Goal: Entertainment & Leisure: Browse casually

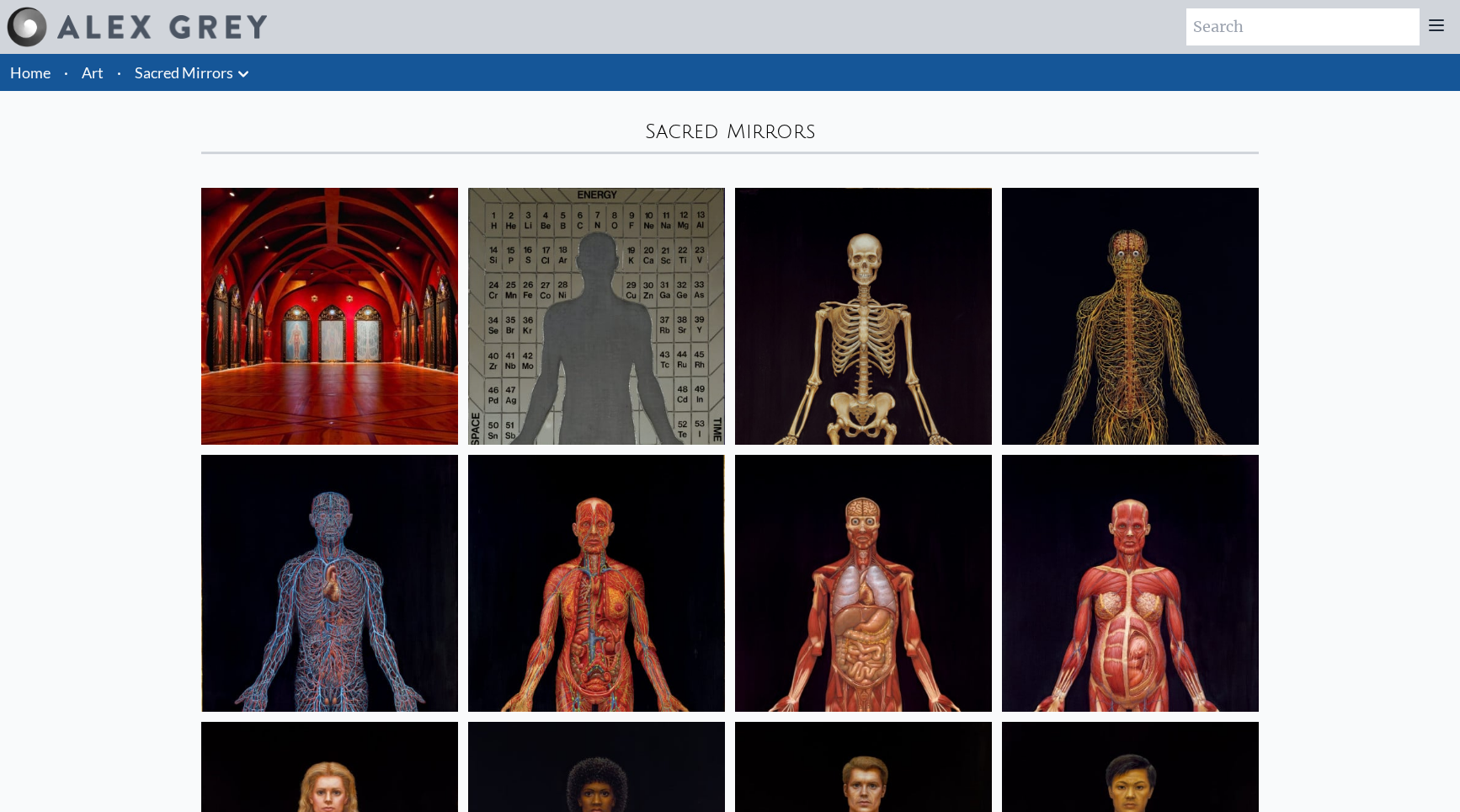
click at [319, 620] on img at bounding box center [329, 583] width 257 height 257
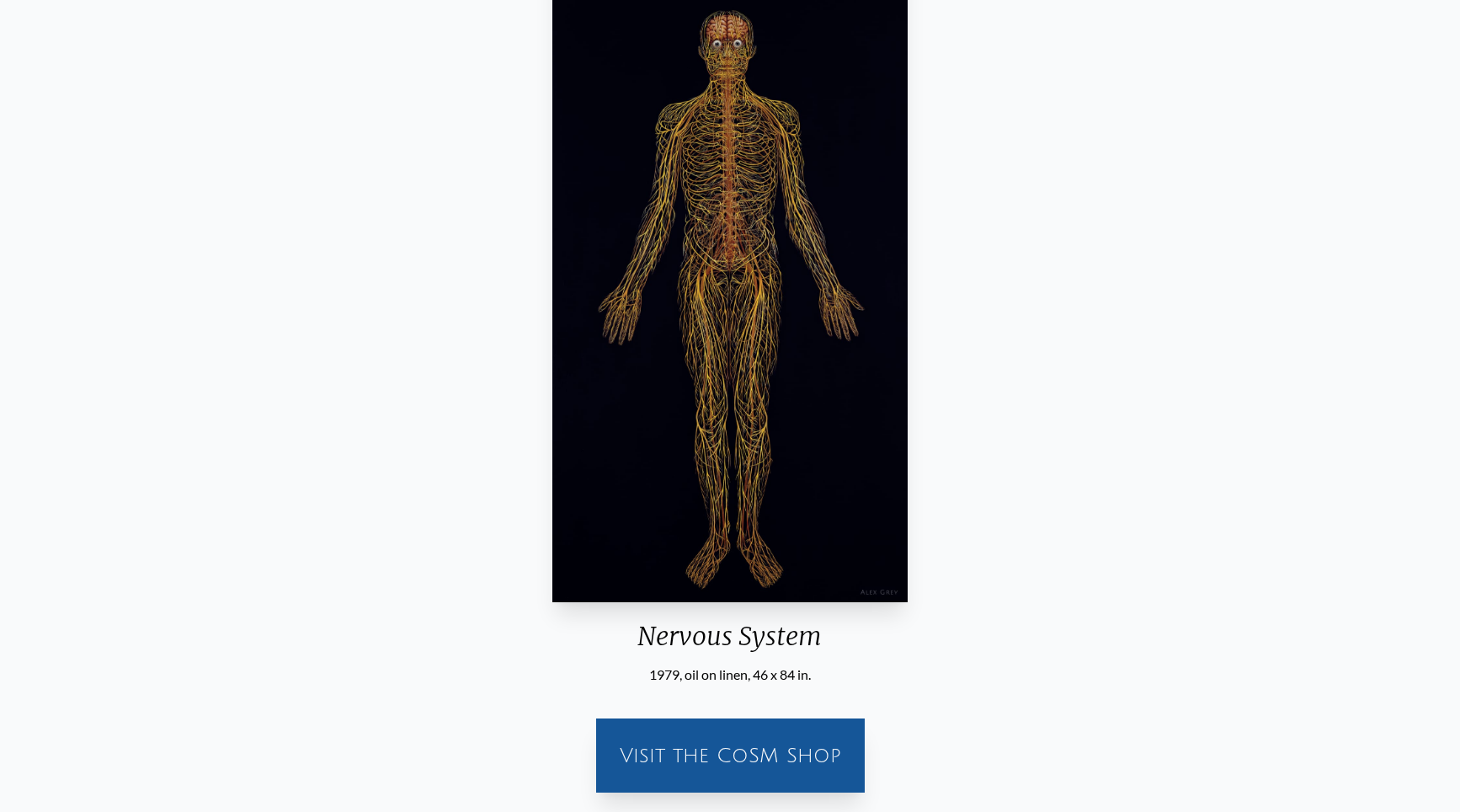
scroll to position [258, 0]
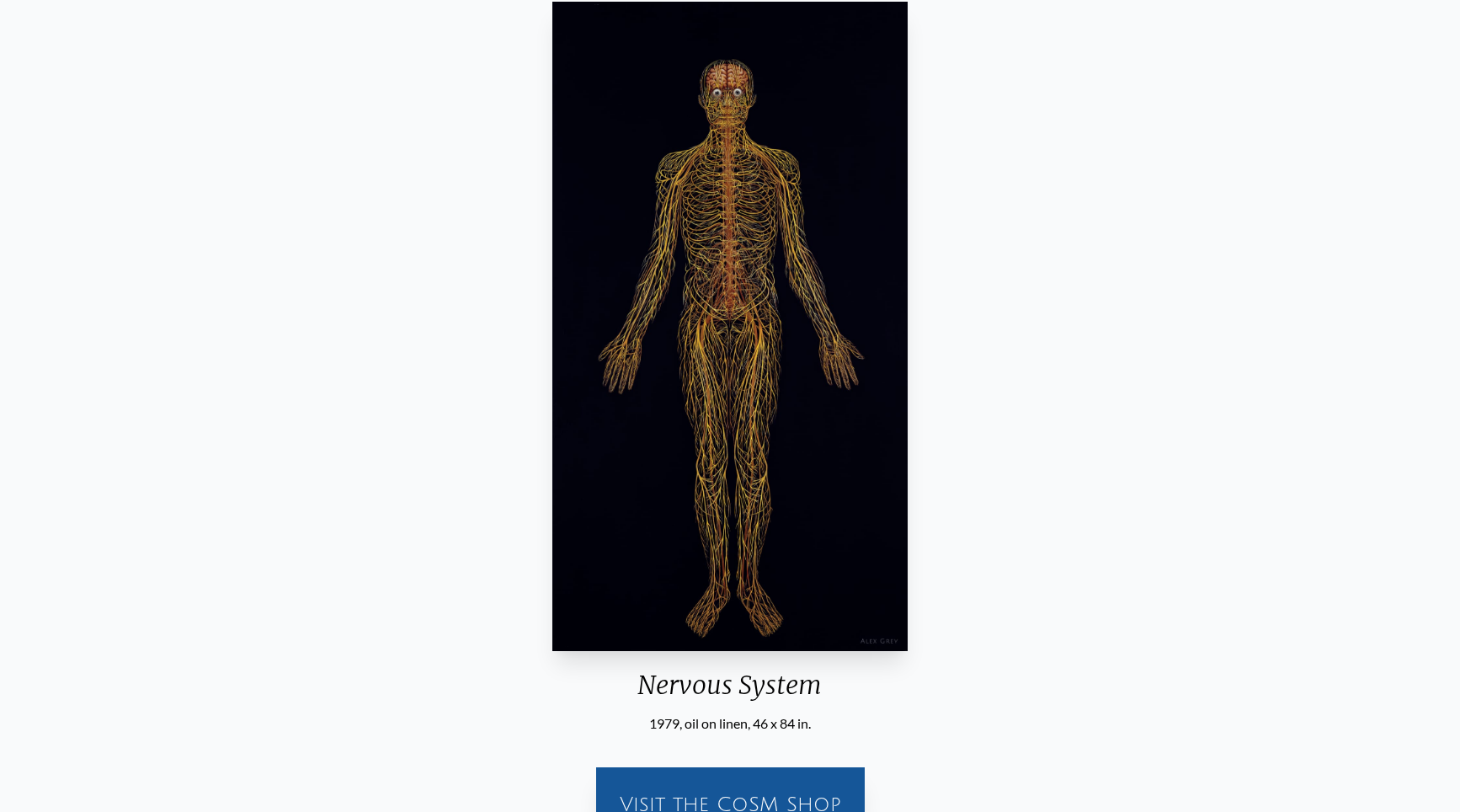
scroll to position [86, 0]
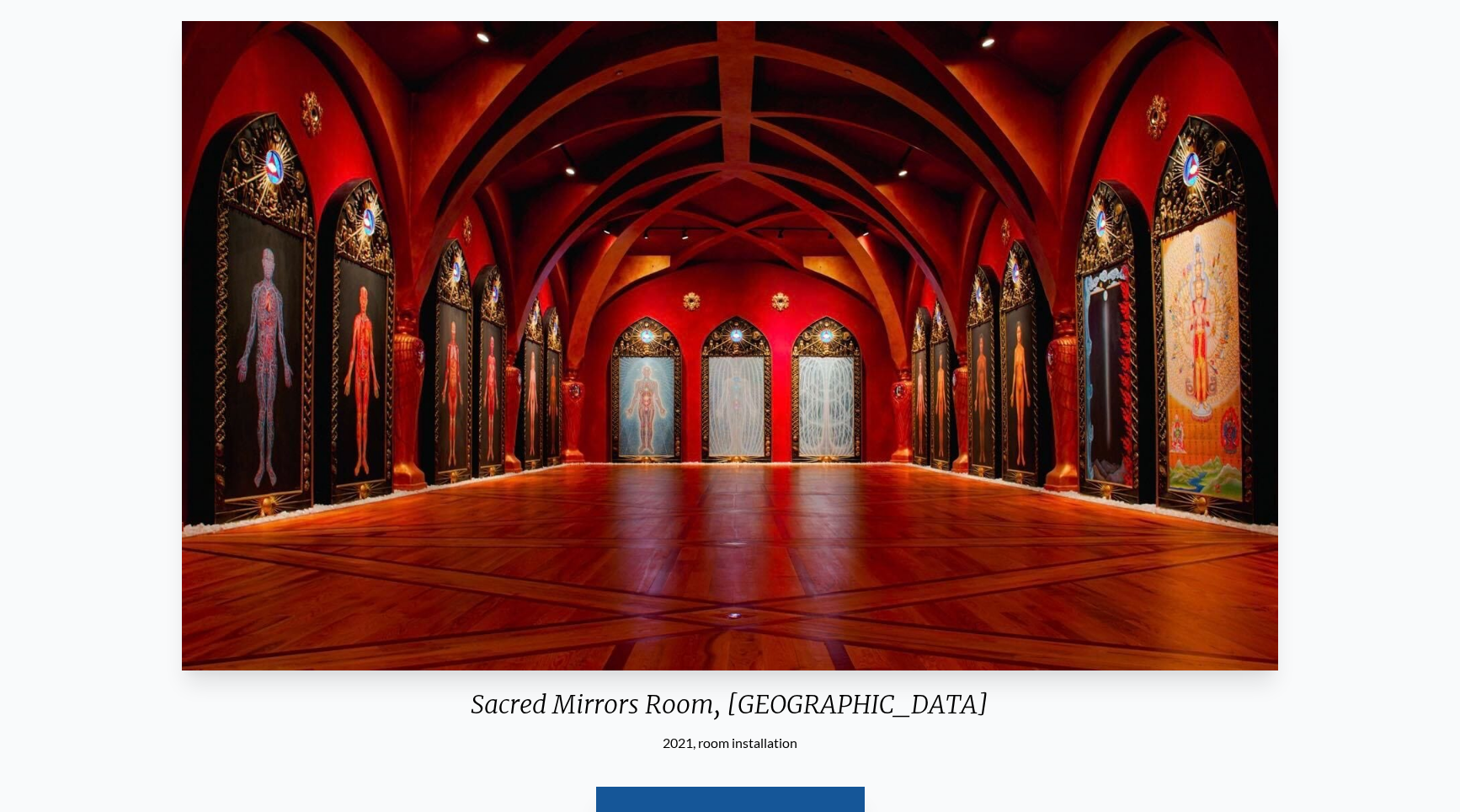
scroll to position [172, 0]
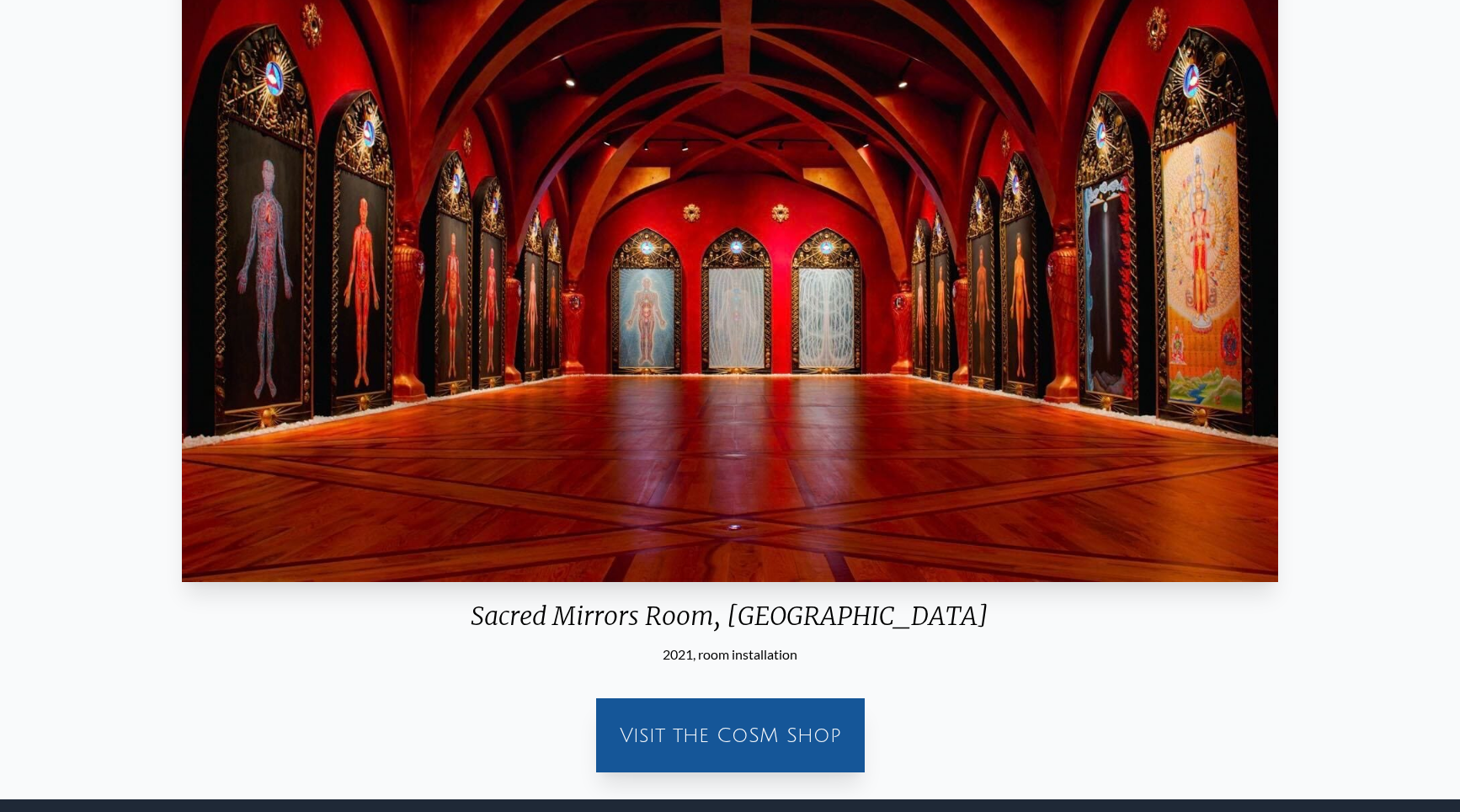
scroll to position [258, 0]
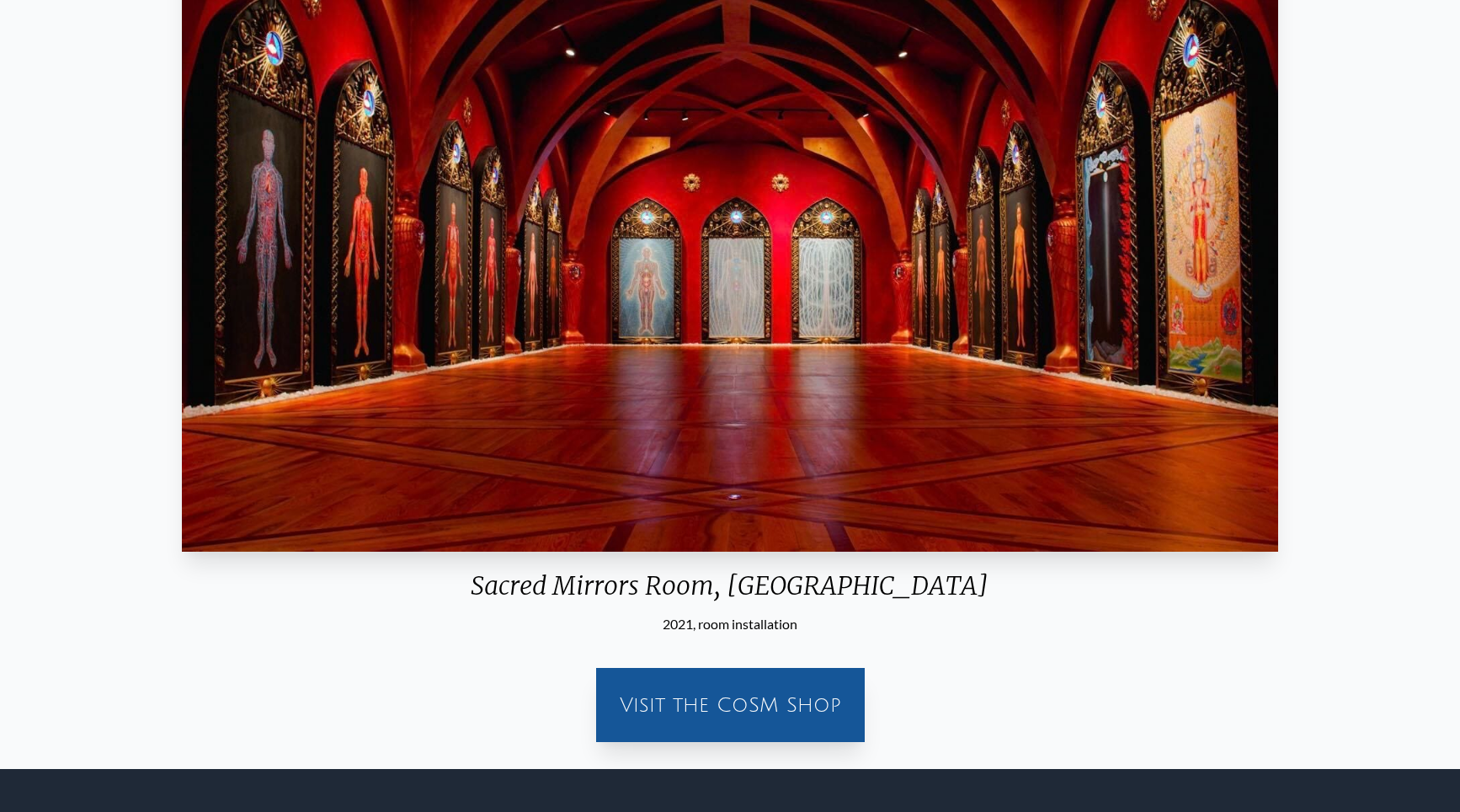
click at [599, 589] on div "Sacred Mirrors Room, [GEOGRAPHIC_DATA]" at bounding box center [729, 591] width 1109 height 44
click at [546, 580] on div "Sacred Mirrors Room, [GEOGRAPHIC_DATA]" at bounding box center [729, 591] width 1109 height 44
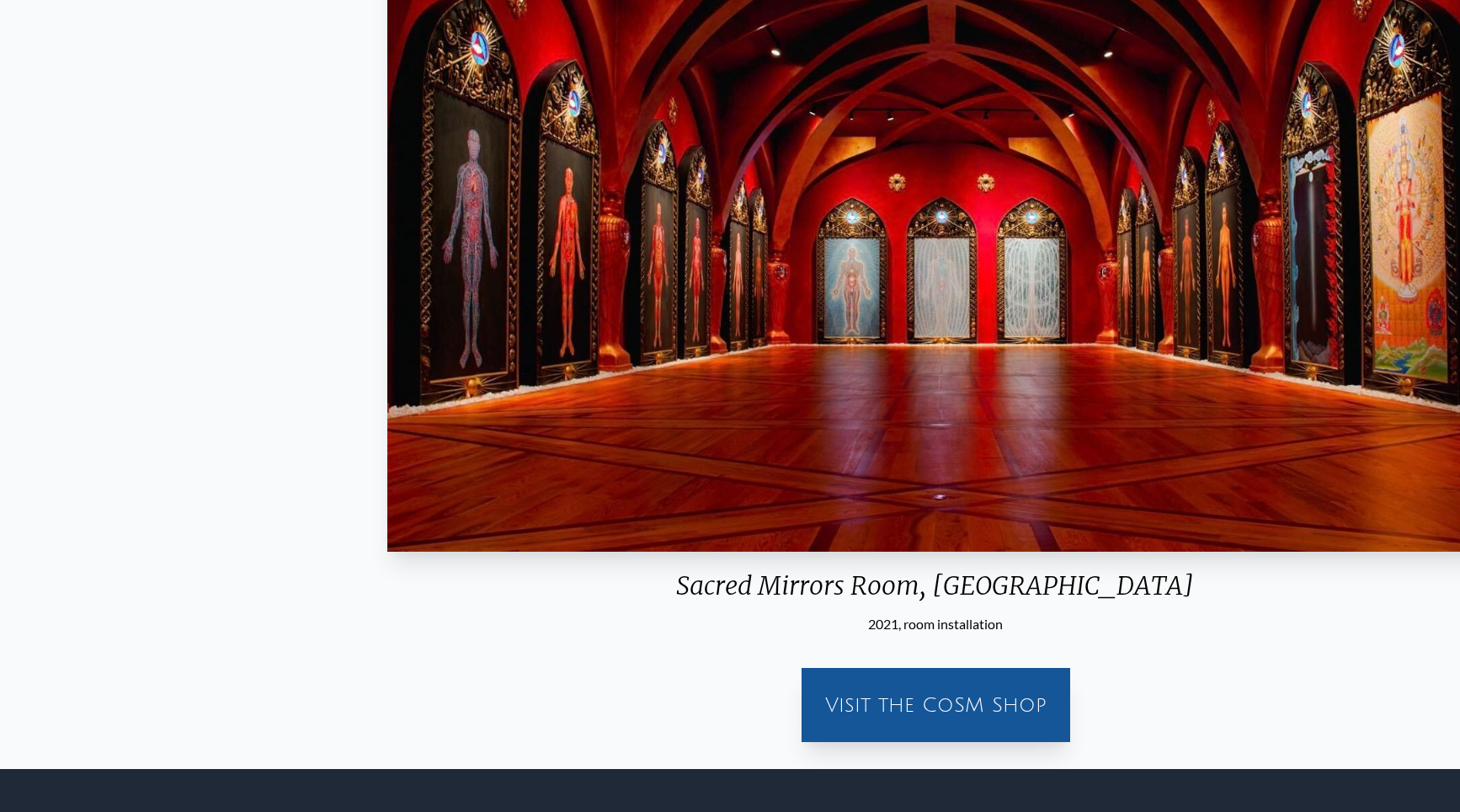
click at [730, 603] on div "Sacred Mirrors Room, [GEOGRAPHIC_DATA]" at bounding box center [935, 591] width 1109 height 44
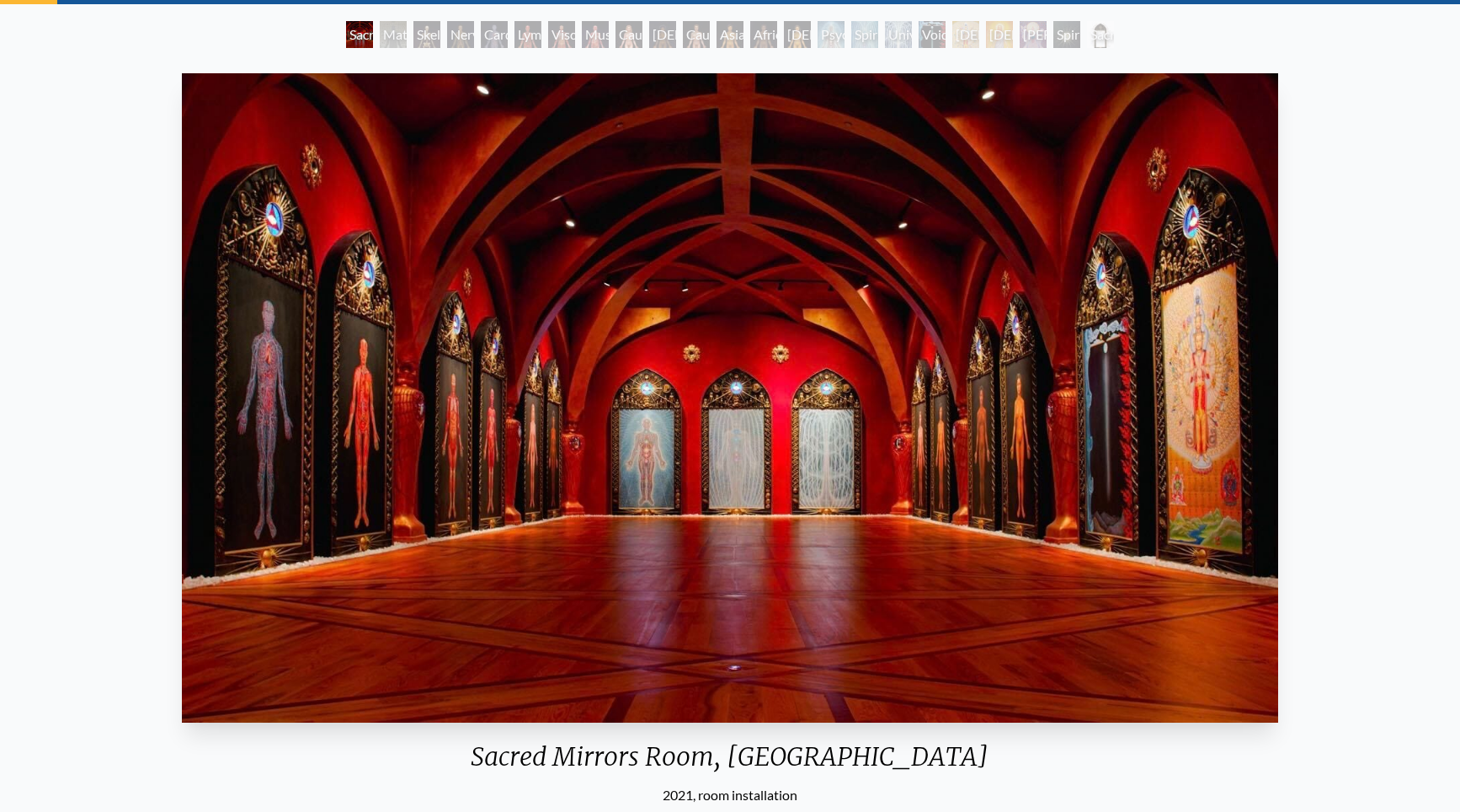
scroll to position [86, 0]
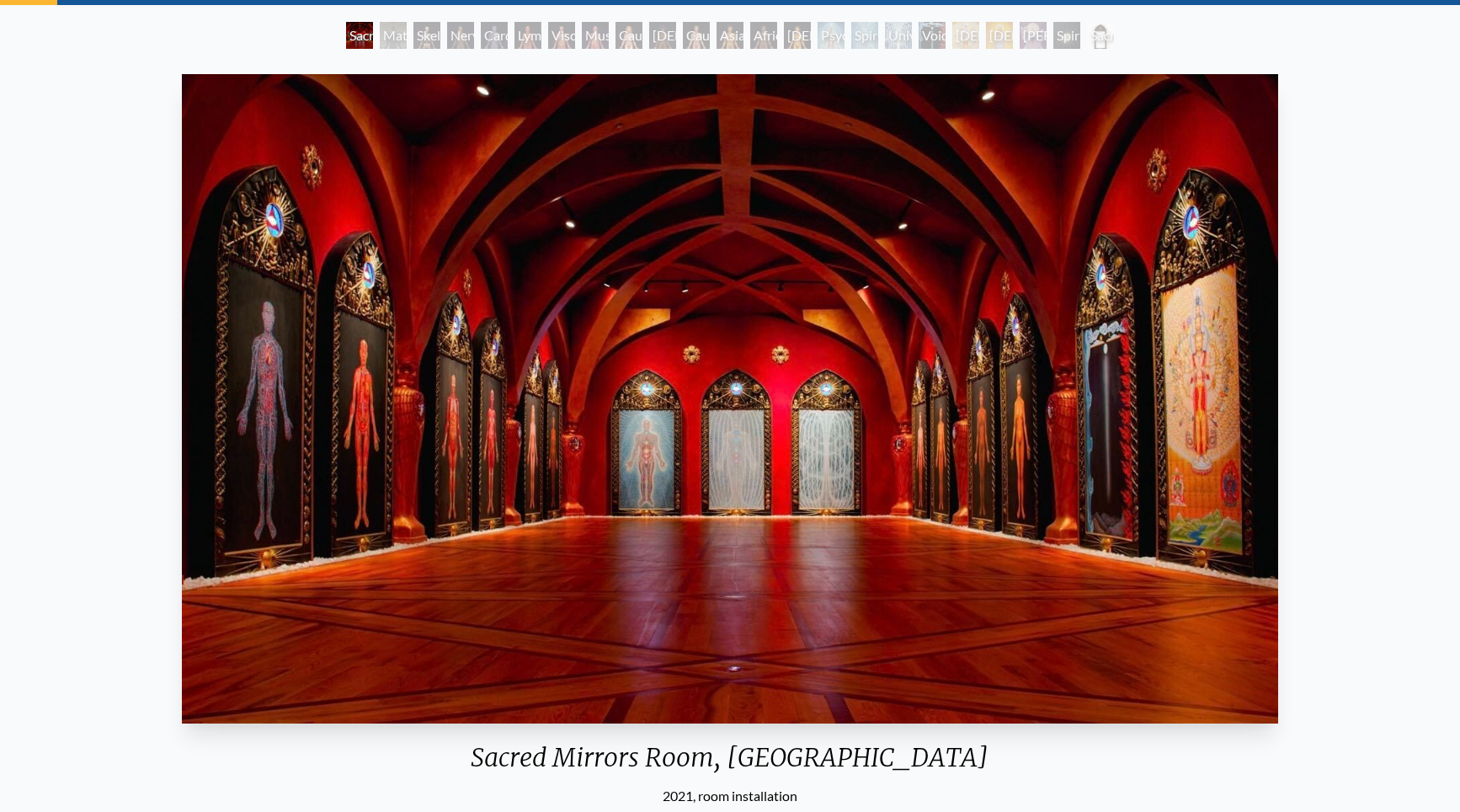
click at [992, 790] on div "2021, room installation" at bounding box center [729, 795] width 1109 height 20
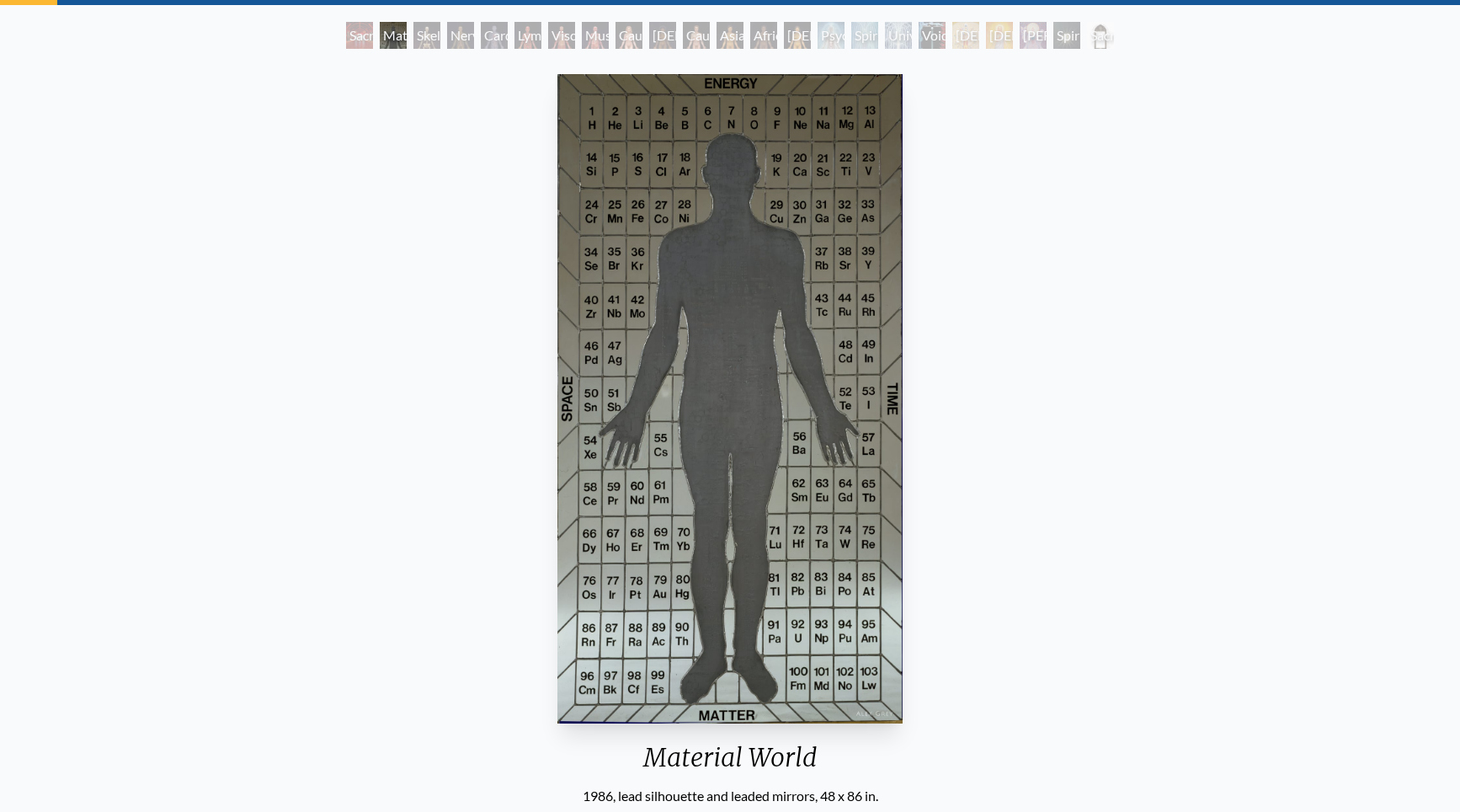
click at [574, 564] on img "2 / 23" at bounding box center [730, 398] width 345 height 649
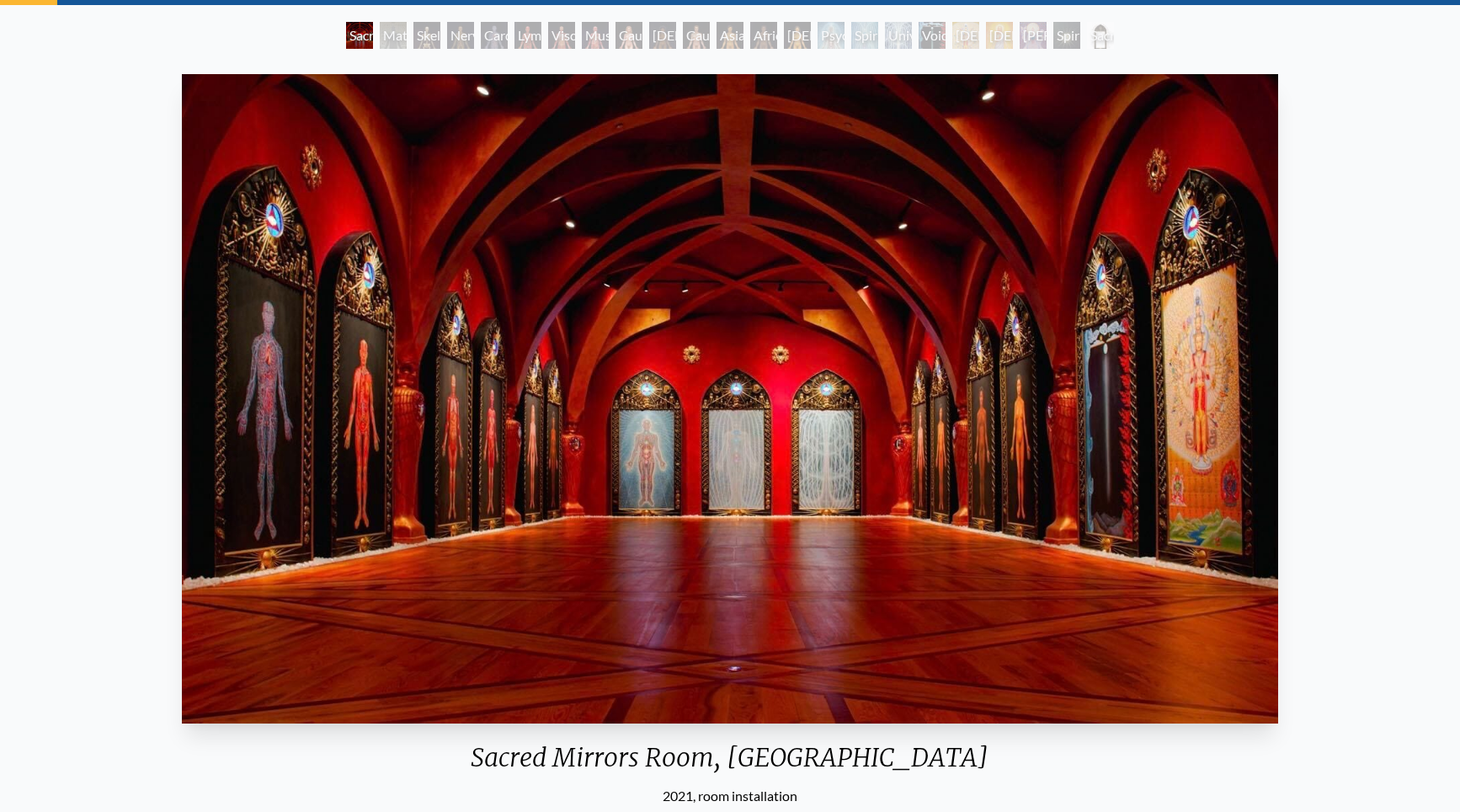
click at [925, 362] on img "1 / 23" at bounding box center [729, 398] width 1096 height 649
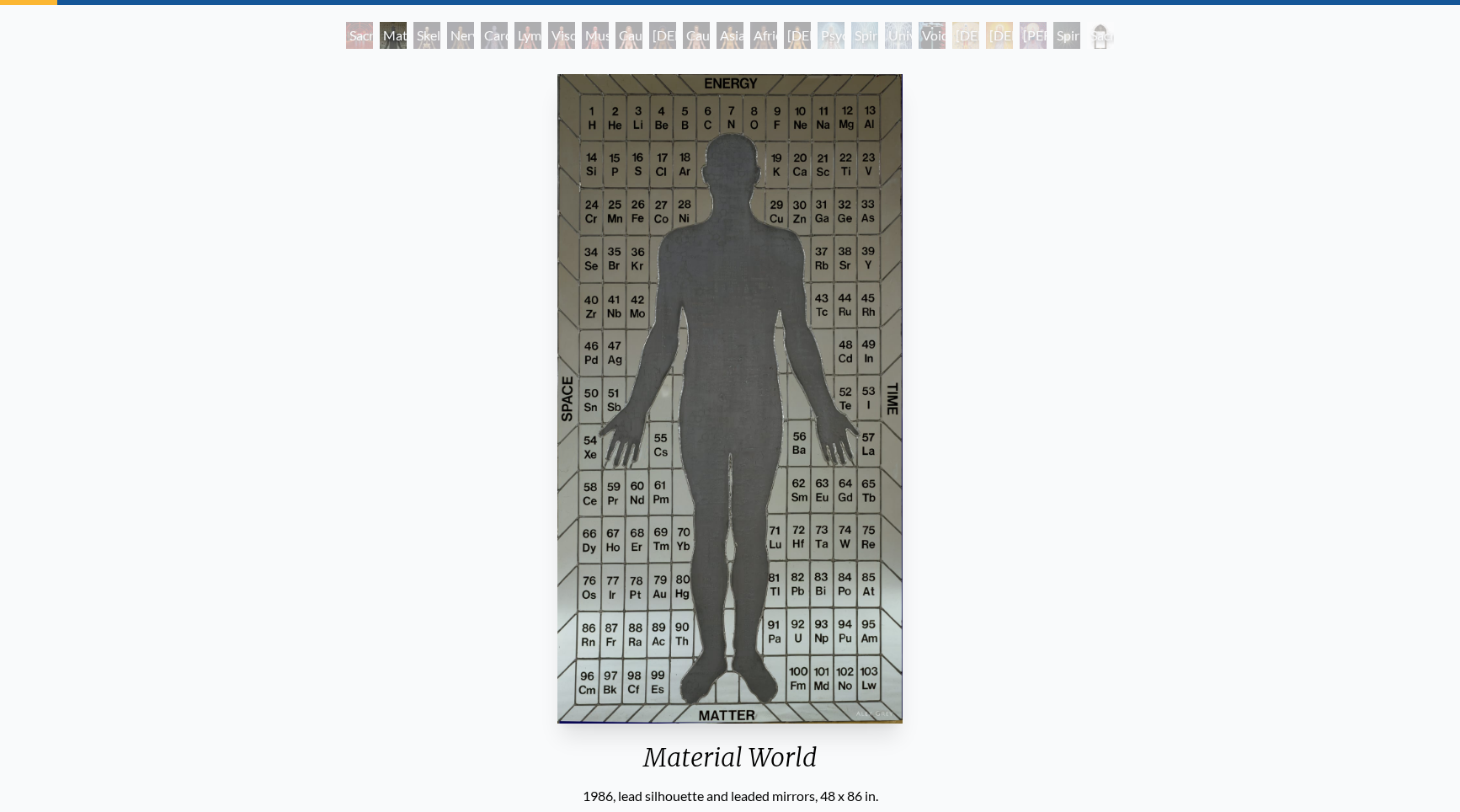
click at [1222, 526] on div "Material World 1986, lead silhouette and leaded mirrors, 48 x 86 in. Visit the …" at bounding box center [730, 497] width 1434 height 860
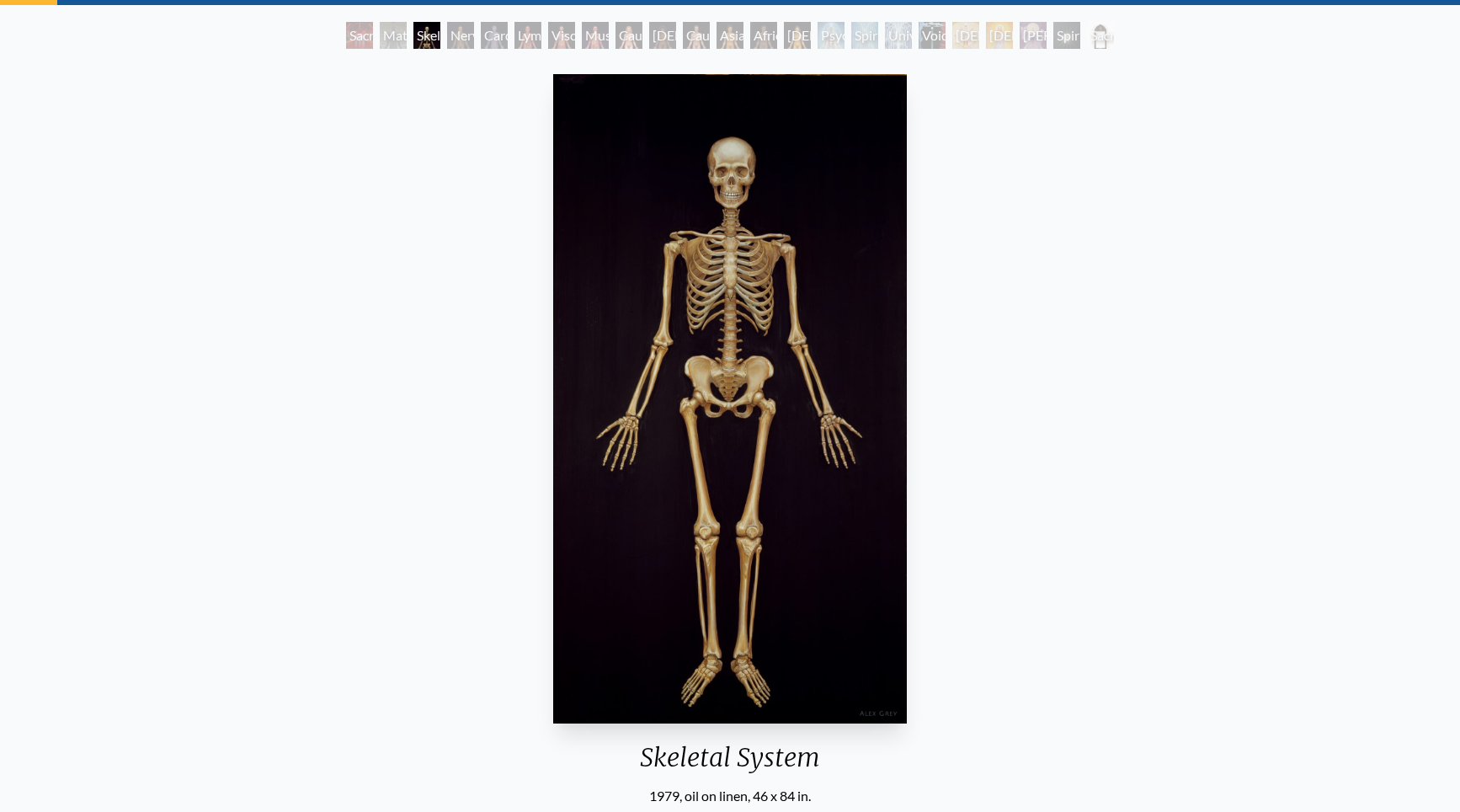
click at [1093, 480] on div "Skeletal System 1979, oil on linen, 46 x 84 in. Visit the CoSM Shop" at bounding box center [730, 497] width 1434 height 860
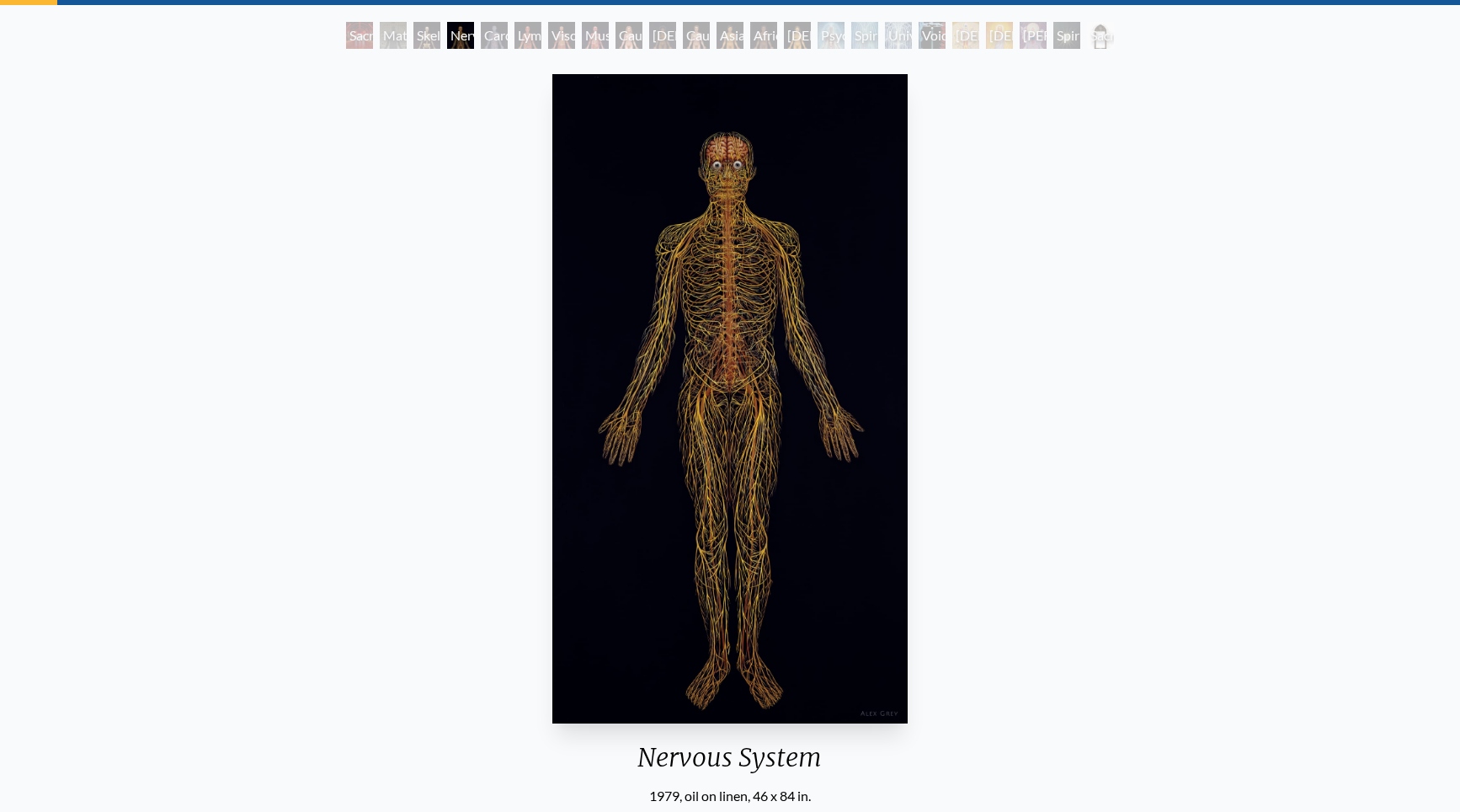
click at [977, 386] on div "Nervous System 1979, oil on linen, 46 x 84 in. Visit the CoSM Shop" at bounding box center [730, 497] width 1434 height 860
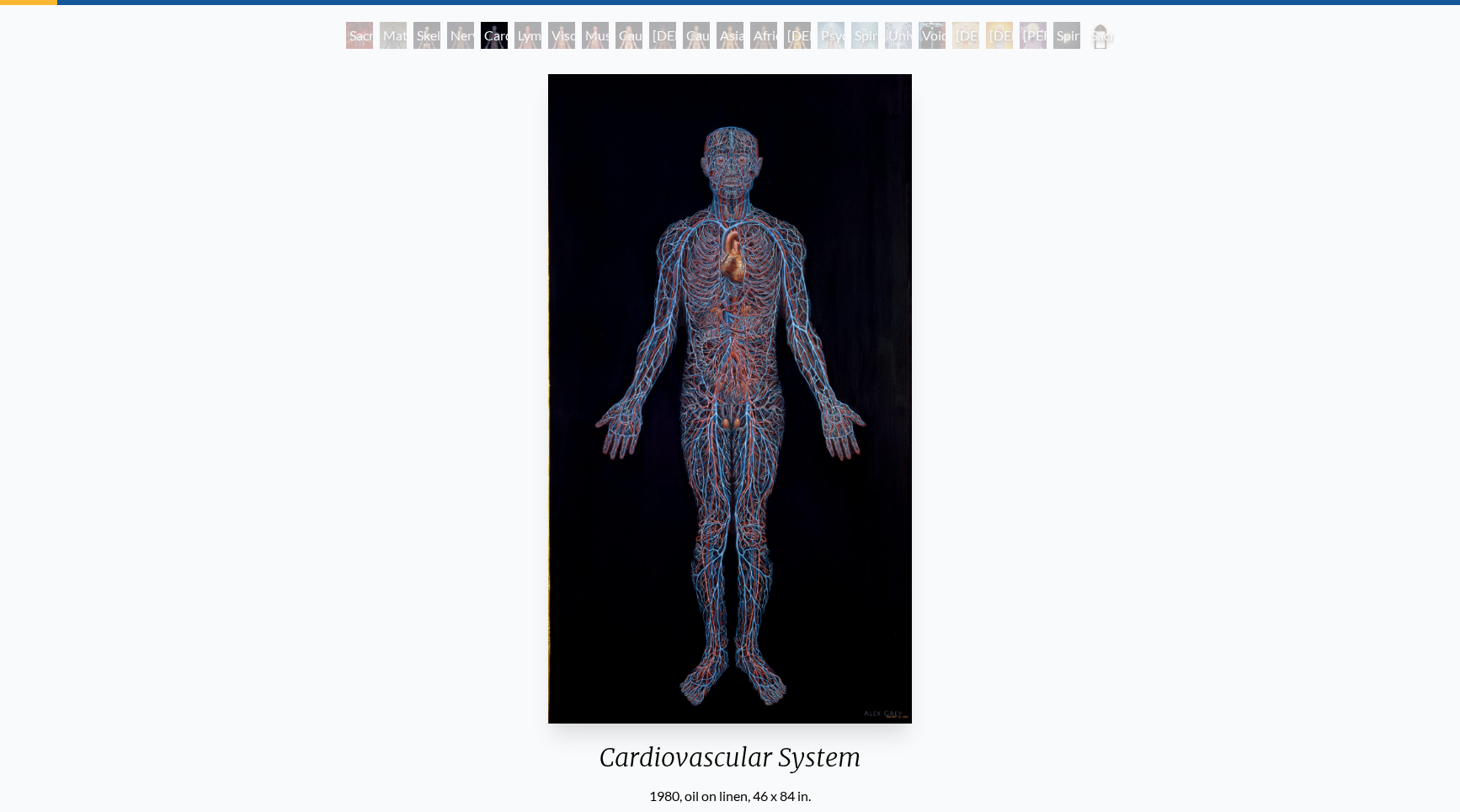
click at [987, 406] on div "Cardiovascular System 1980, oil on linen, 46 x 84 in. Visit the CoSM Shop" at bounding box center [730, 497] width 1434 height 860
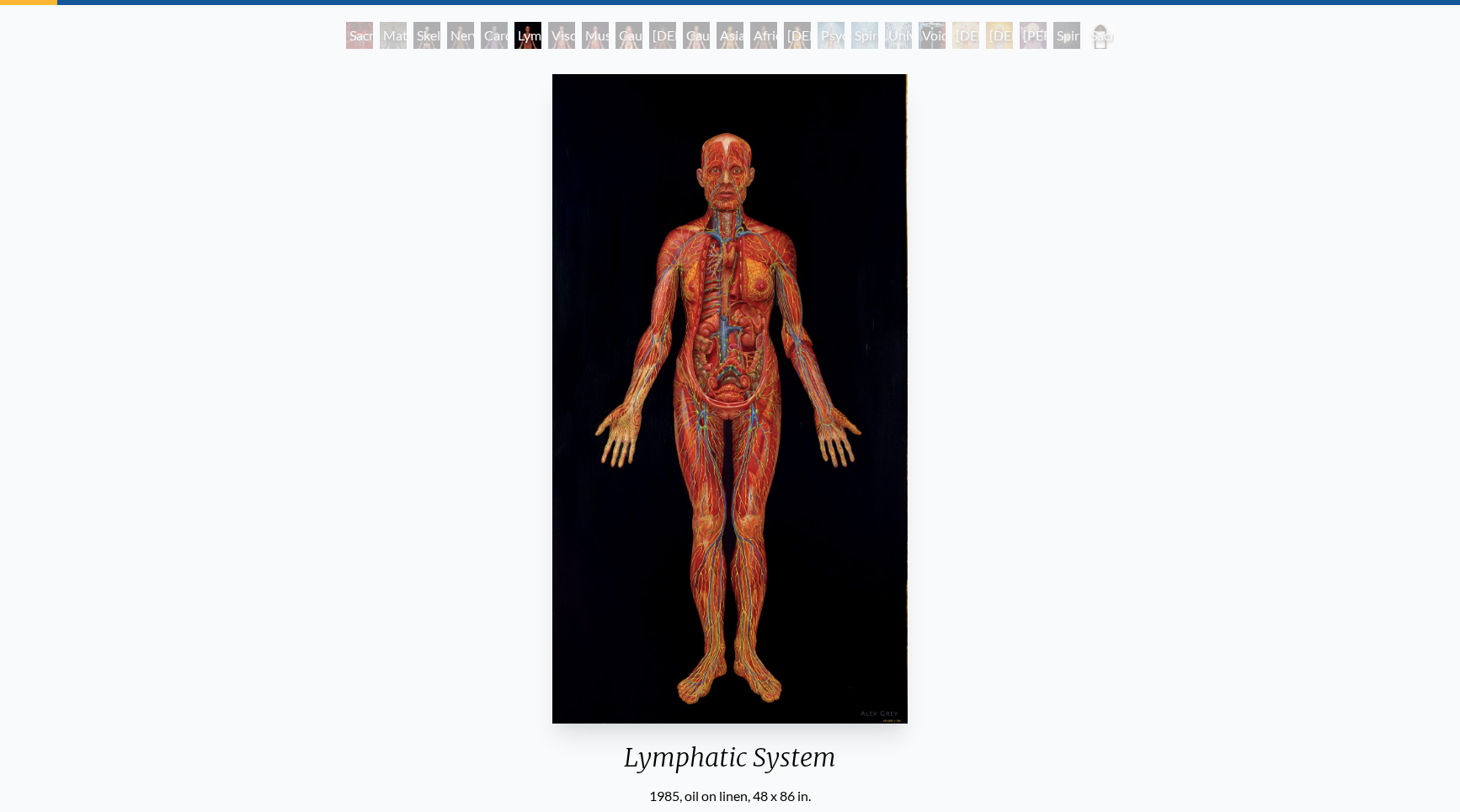
click at [941, 362] on div "Lymphatic System 1985, oil on linen, 48 x 86 in. Visit the CoSM Shop" at bounding box center [730, 497] width 1434 height 860
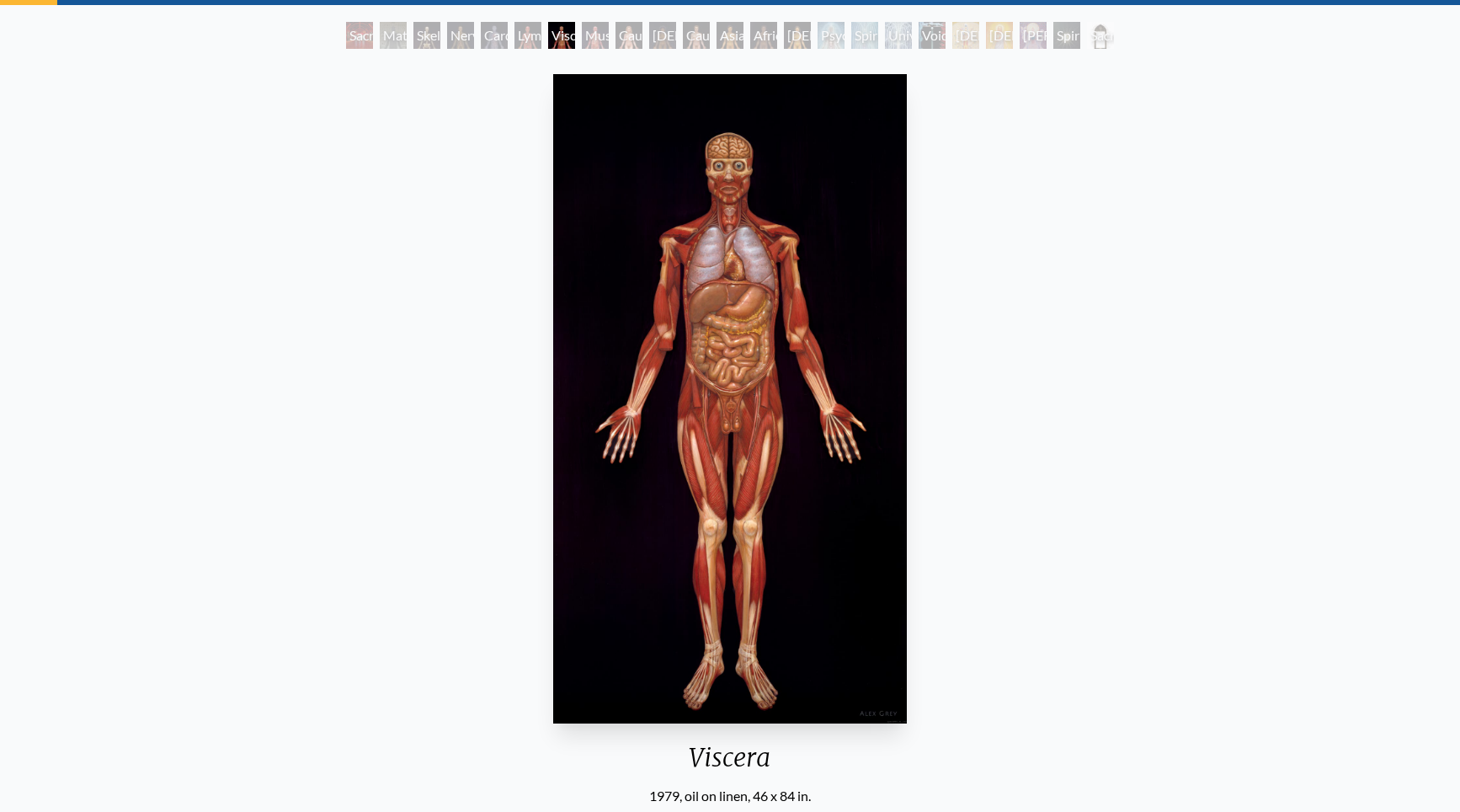
click at [886, 371] on img "7 / 23" at bounding box center [730, 398] width 353 height 649
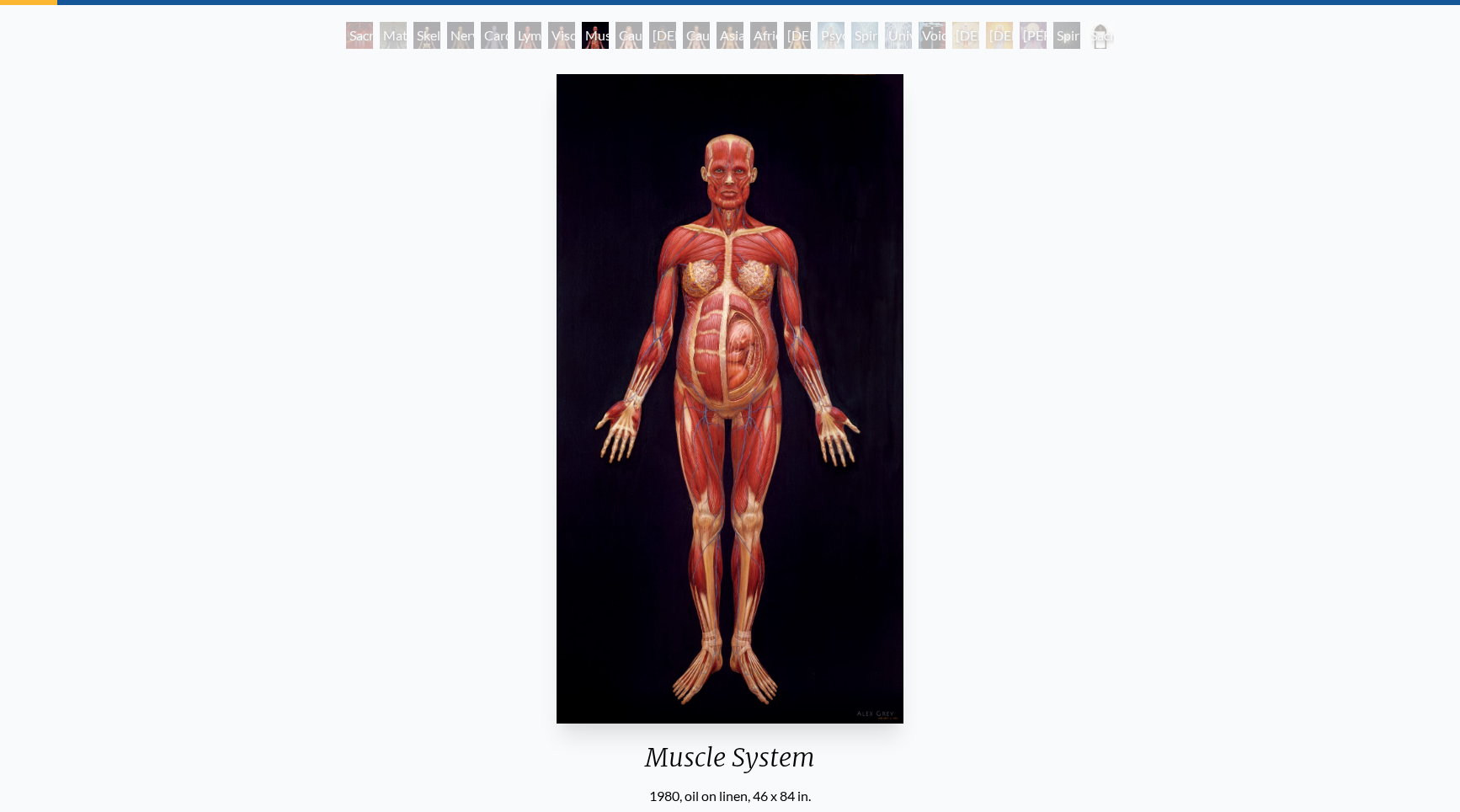
click at [997, 373] on div "Muscle System 1980, oil on linen, 46 x 84 in. Visit the CoSM Shop" at bounding box center [730, 497] width 1434 height 860
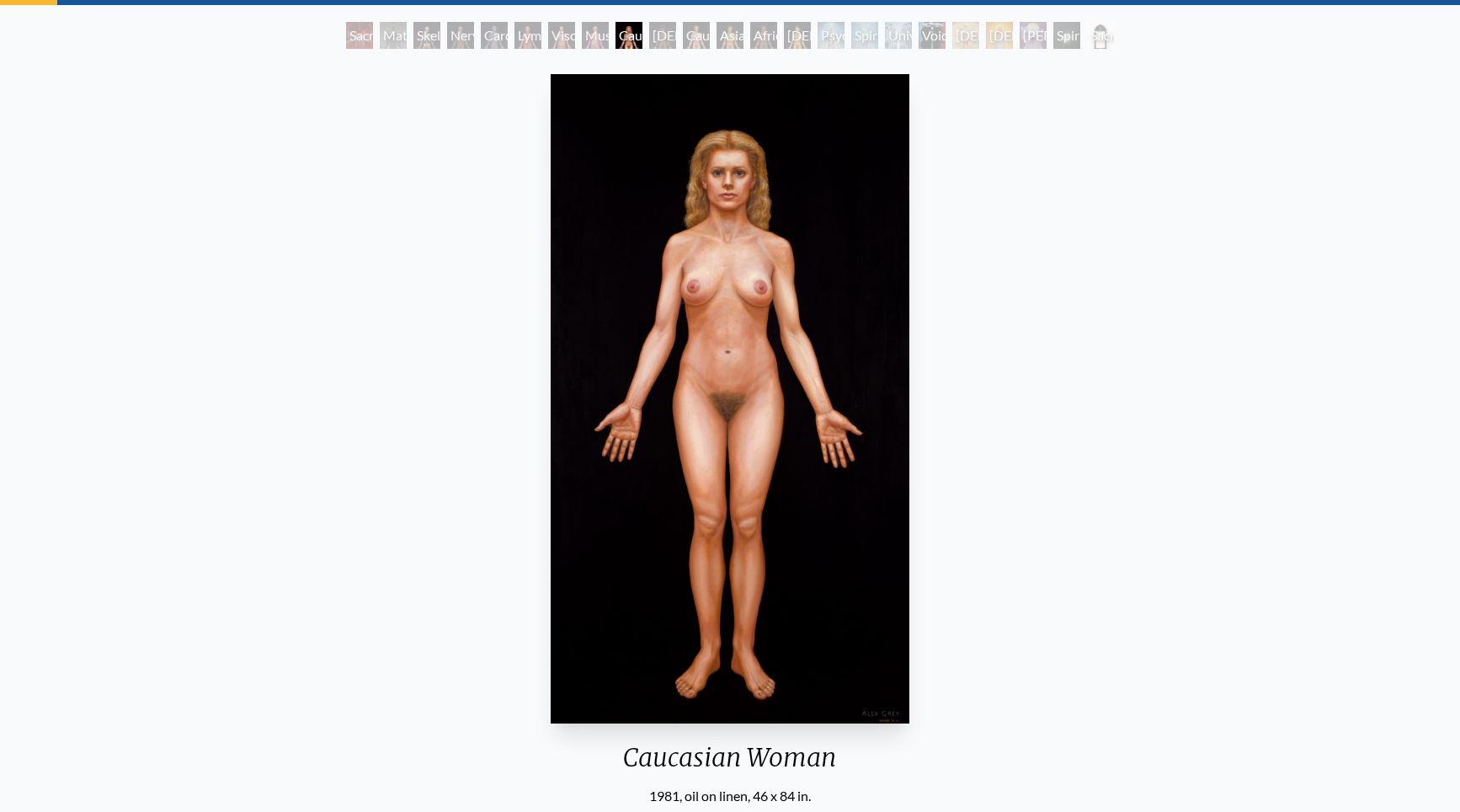
click at [870, 381] on img "9 / 23" at bounding box center [730, 398] width 359 height 649
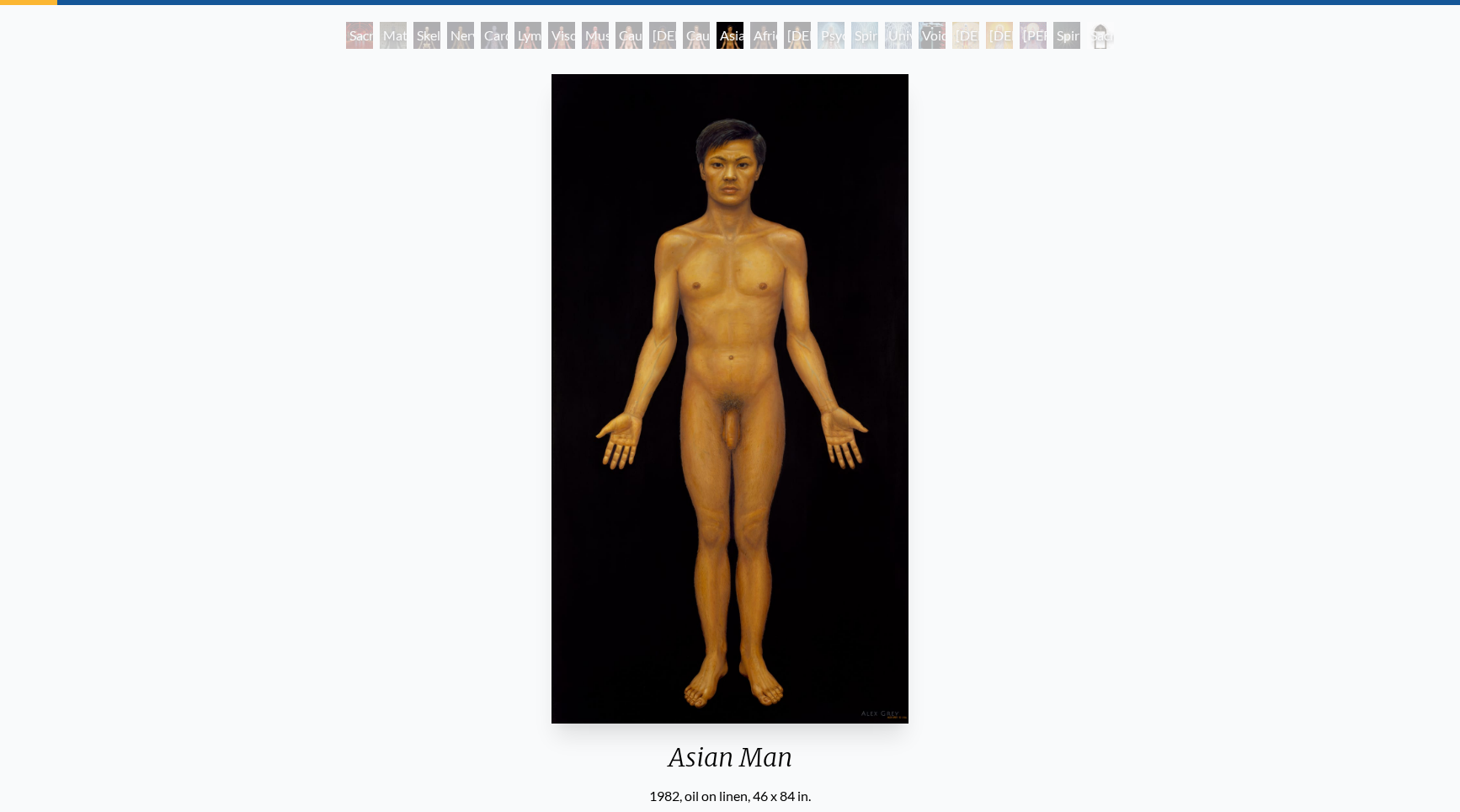
click at [846, 424] on img "12 / 23" at bounding box center [729, 398] width 356 height 649
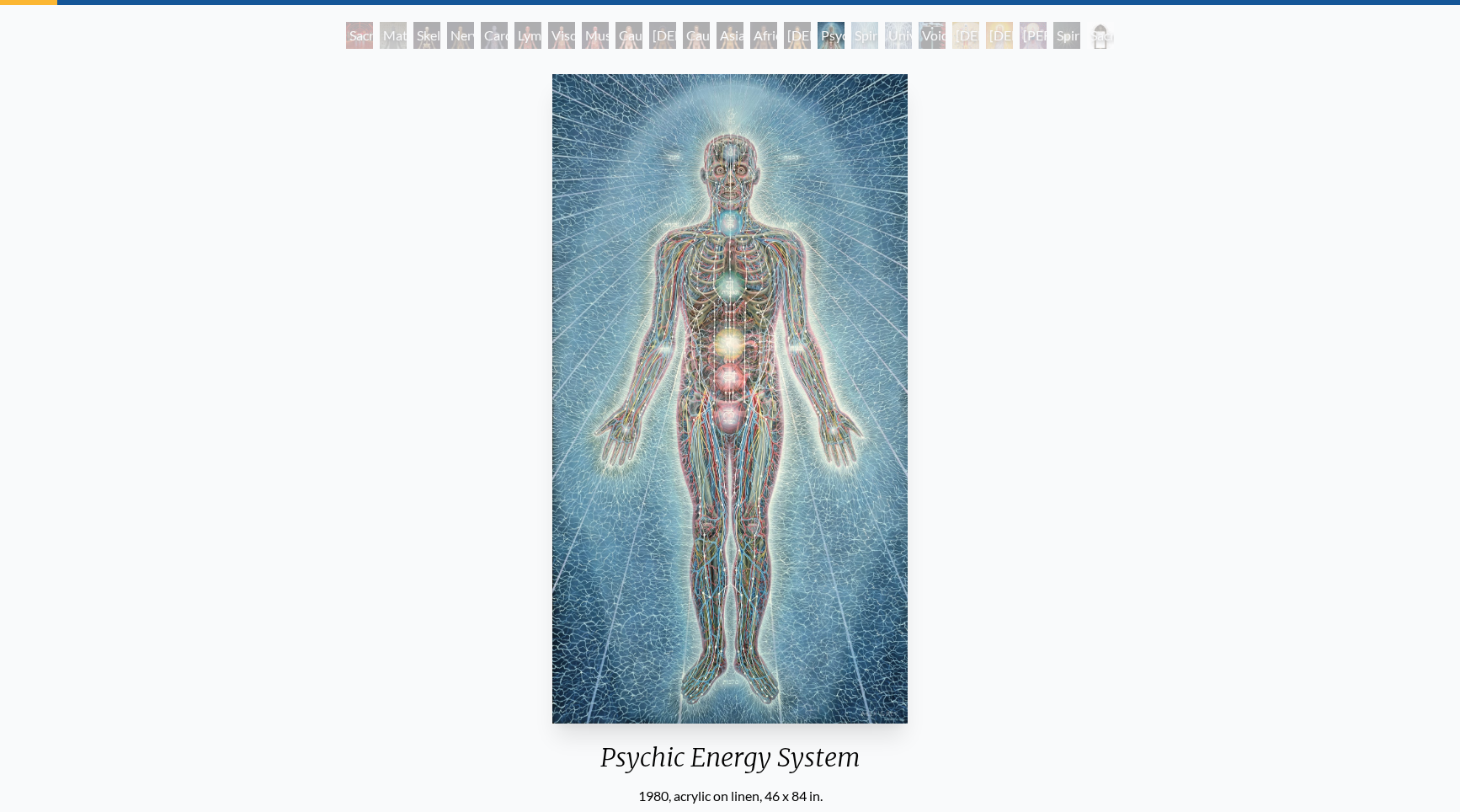
click at [820, 438] on img "15 / 23" at bounding box center [730, 398] width 355 height 649
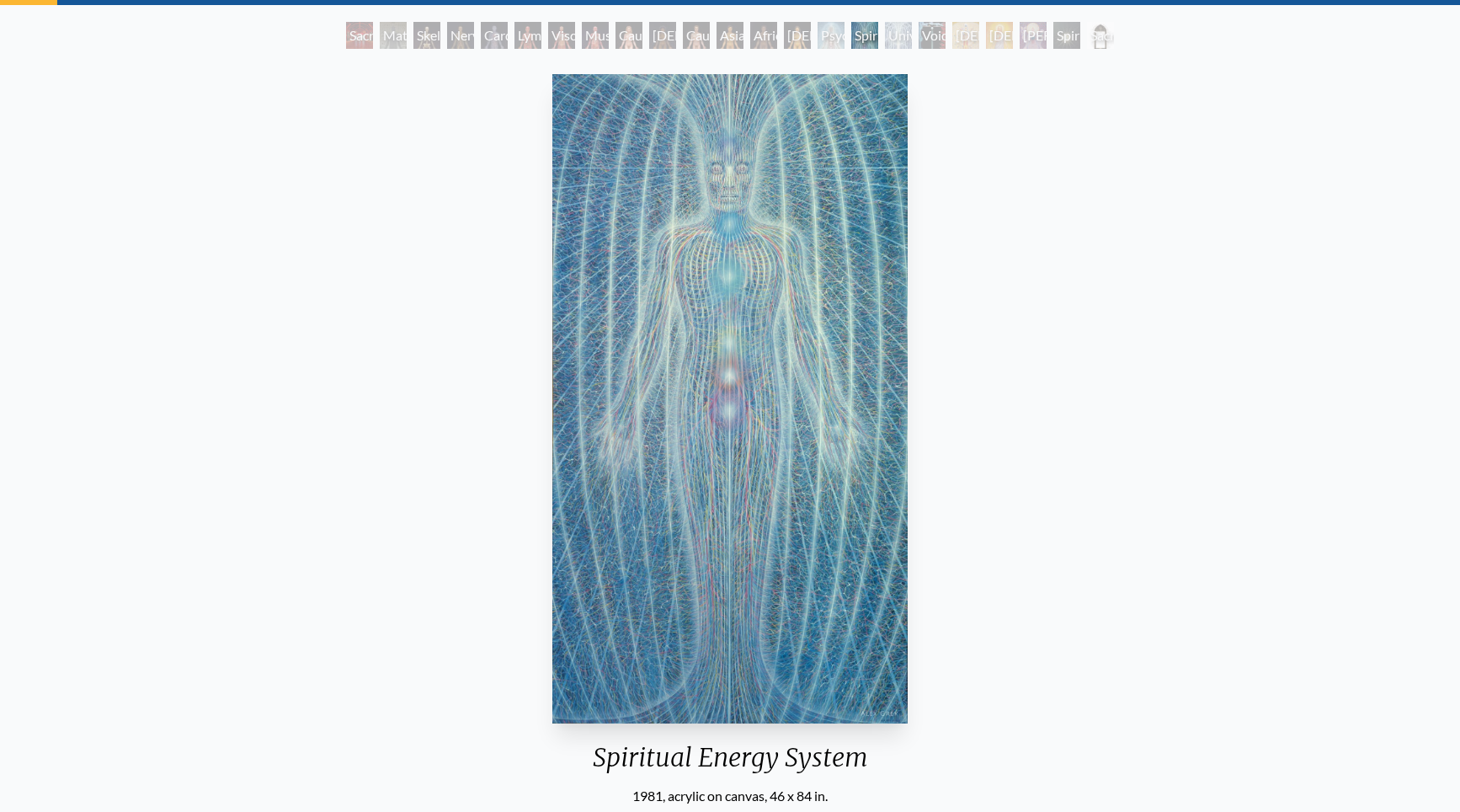
click at [790, 420] on img "16 / 23" at bounding box center [730, 398] width 355 height 649
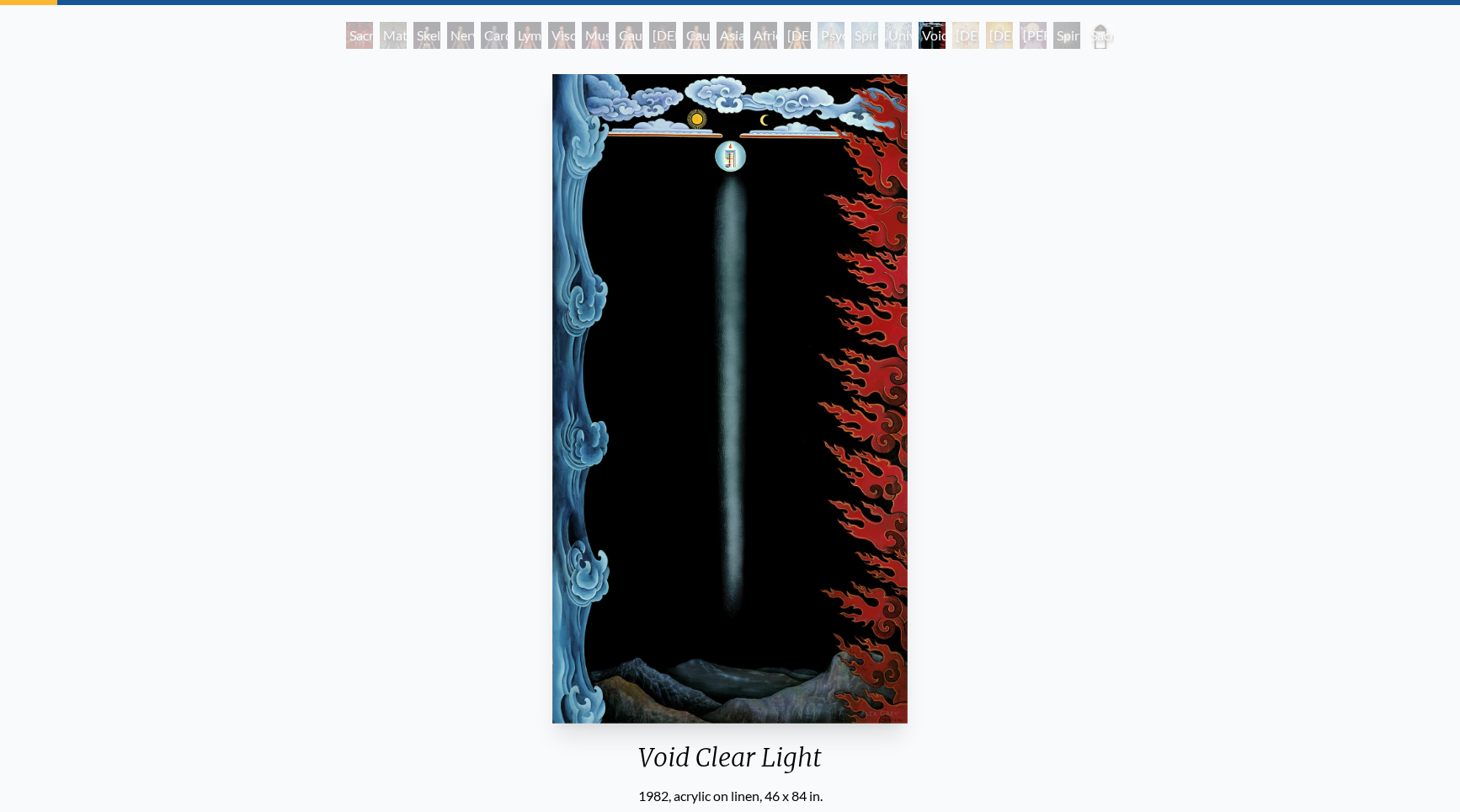
click at [831, 432] on img "18 / 23" at bounding box center [730, 398] width 355 height 649
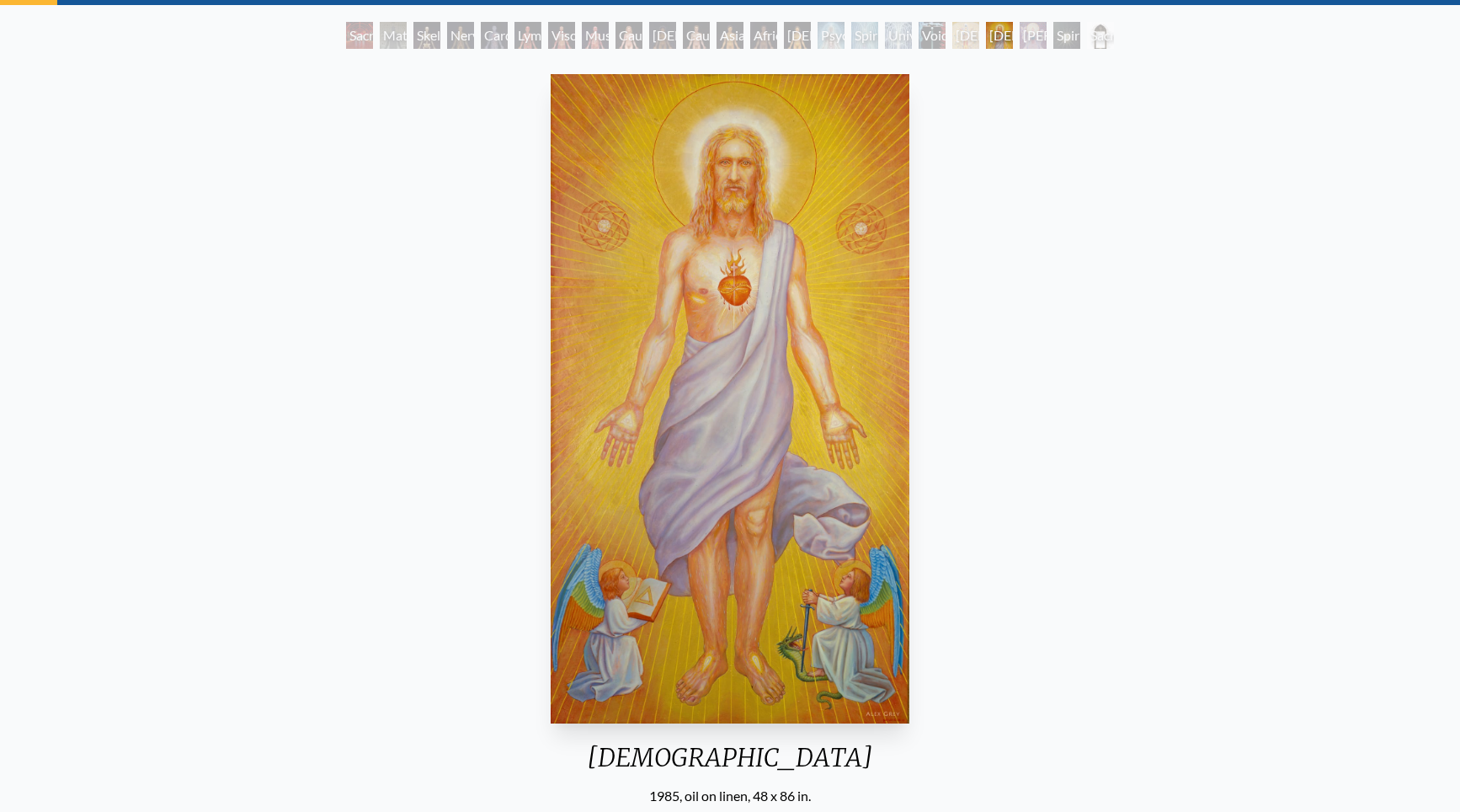
click at [794, 428] on img "20 / 23" at bounding box center [729, 398] width 358 height 649
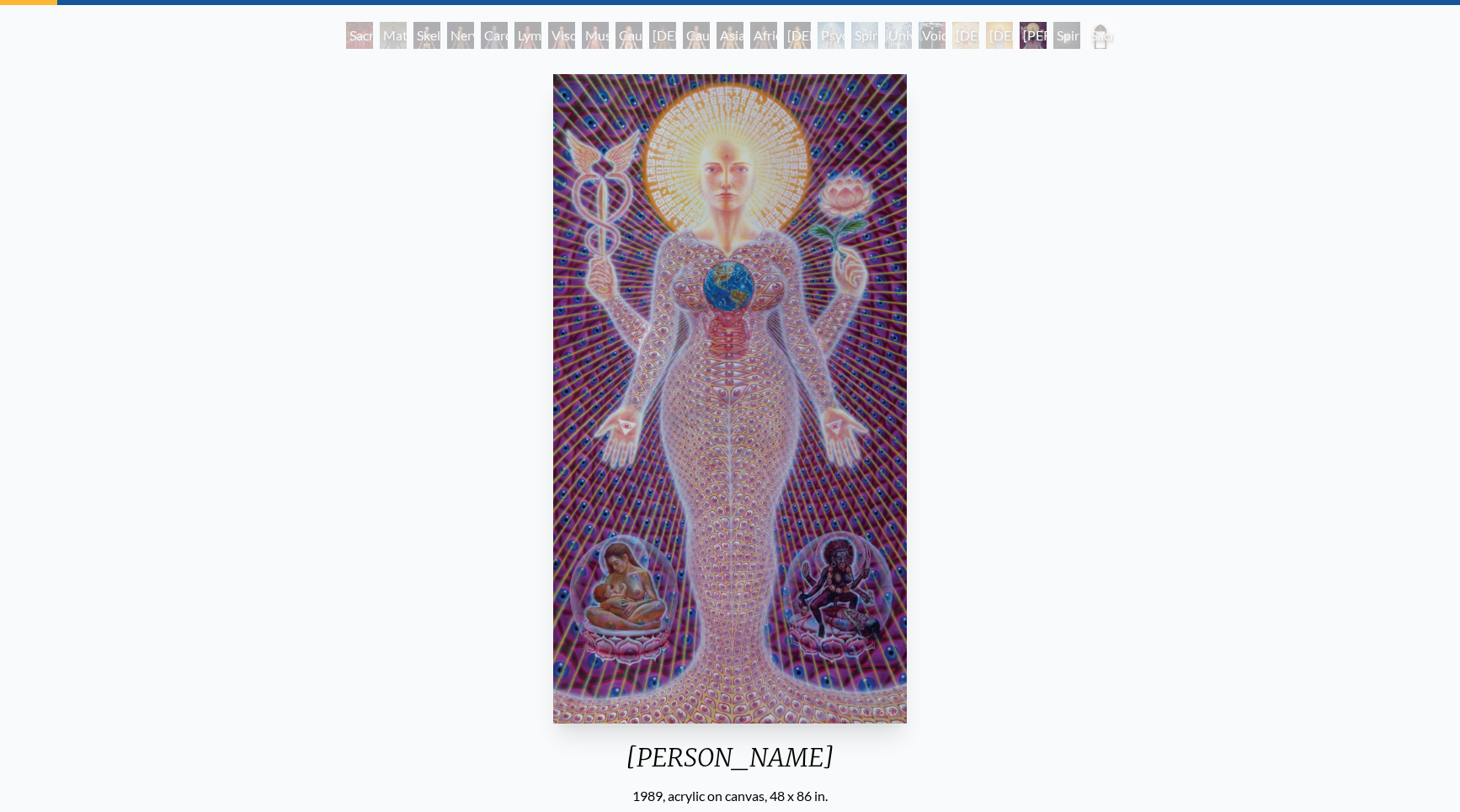
click at [750, 437] on img "21 / 23" at bounding box center [730, 398] width 353 height 649
